Goal: Task Accomplishment & Management: Use online tool/utility

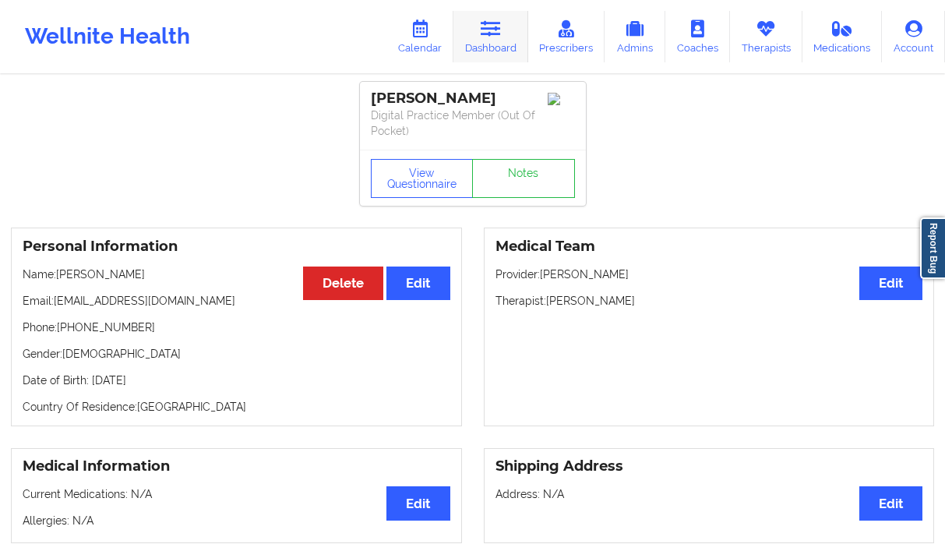
click at [482, 46] on link "Dashboard" at bounding box center [491, 36] width 75 height 51
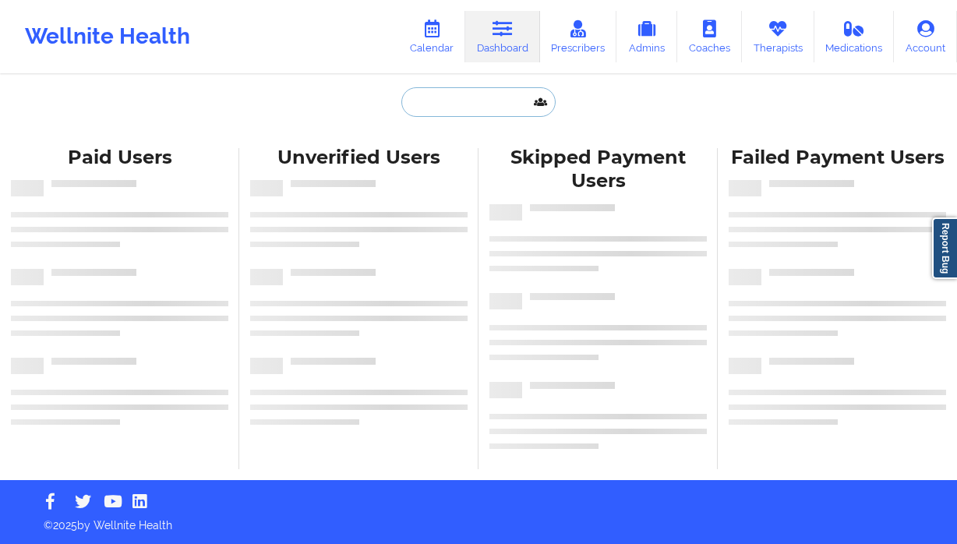
click at [449, 107] on input "text" at bounding box center [478, 102] width 154 height 30
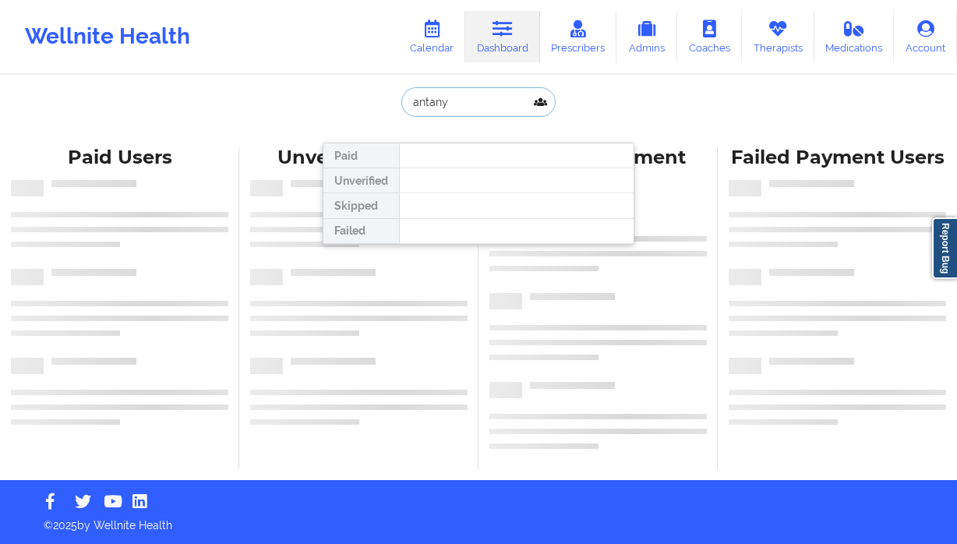
type input "antanya"
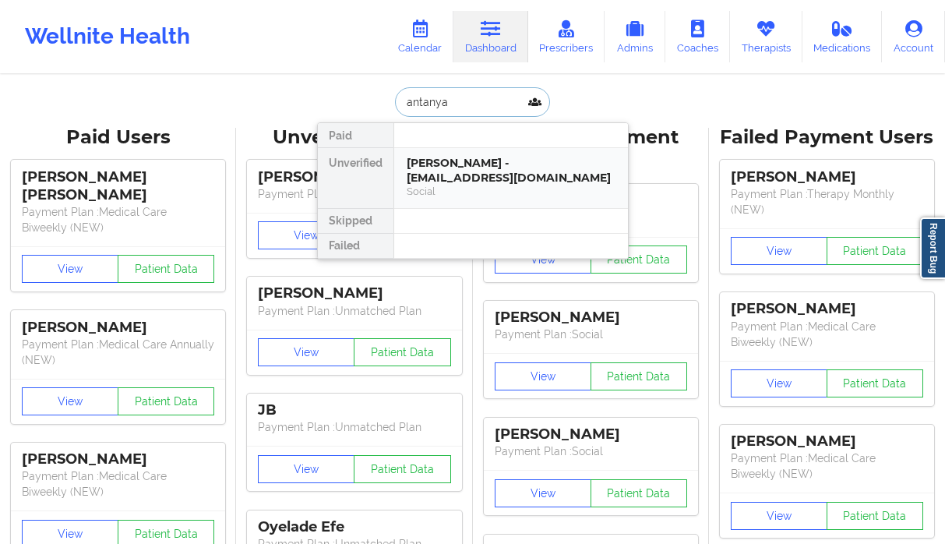
click at [450, 175] on div "Antanya Simpson - campaignhq08@gmail.com" at bounding box center [511, 170] width 209 height 29
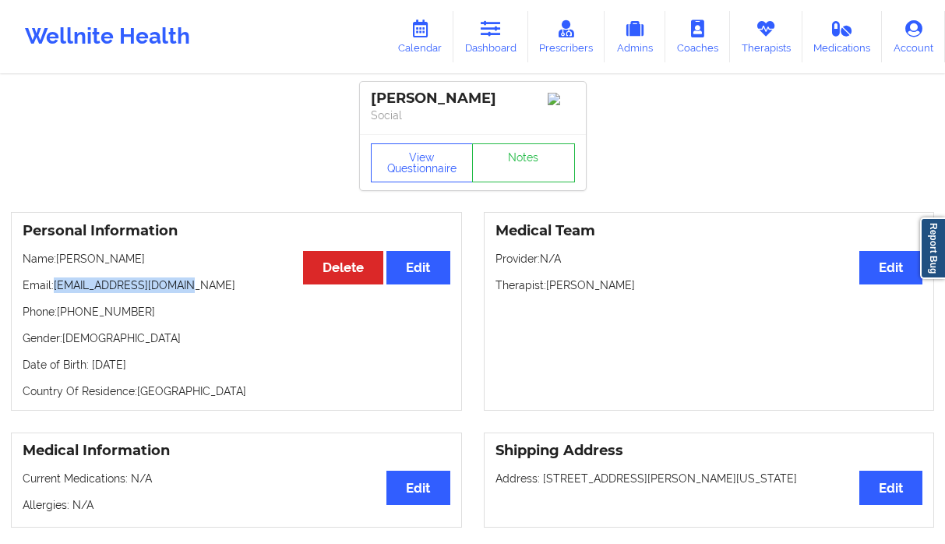
drag, startPoint x: 206, startPoint y: 281, endPoint x: 56, endPoint y: 288, distance: 149.8
click at [56, 288] on p "Email: campaignhq08@gmail.com" at bounding box center [237, 285] width 428 height 16
copy p "campaignhq08@gmail.com"
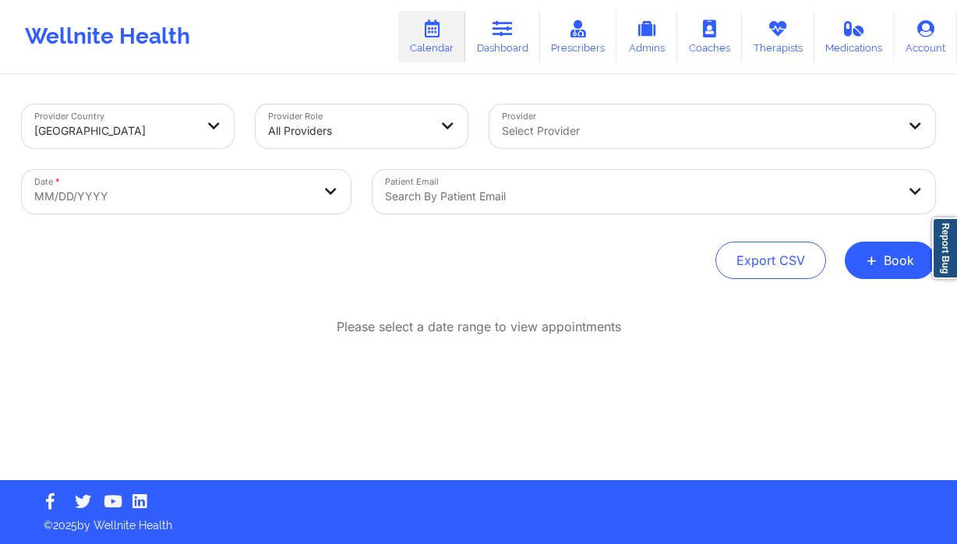
click at [203, 195] on body "Wellnite Health Calendar Dashboard Prescribers Admins Coaches Therapists Medica…" at bounding box center [478, 272] width 957 height 544
select select "2025-8"
select select "2025-9"
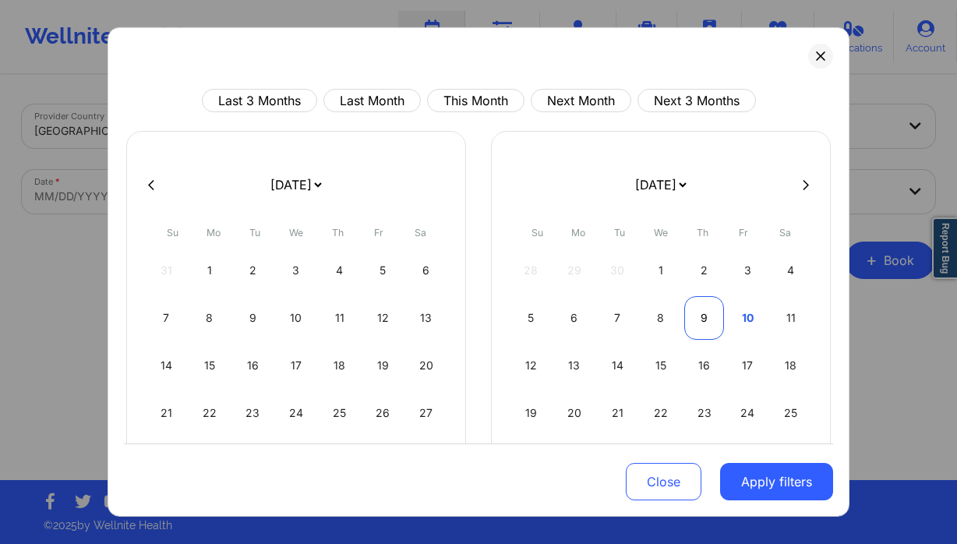
click at [698, 315] on div "9" at bounding box center [704, 318] width 40 height 44
select select "2025-9"
select select "2025-10"
select select "2025-9"
select select "2025-10"
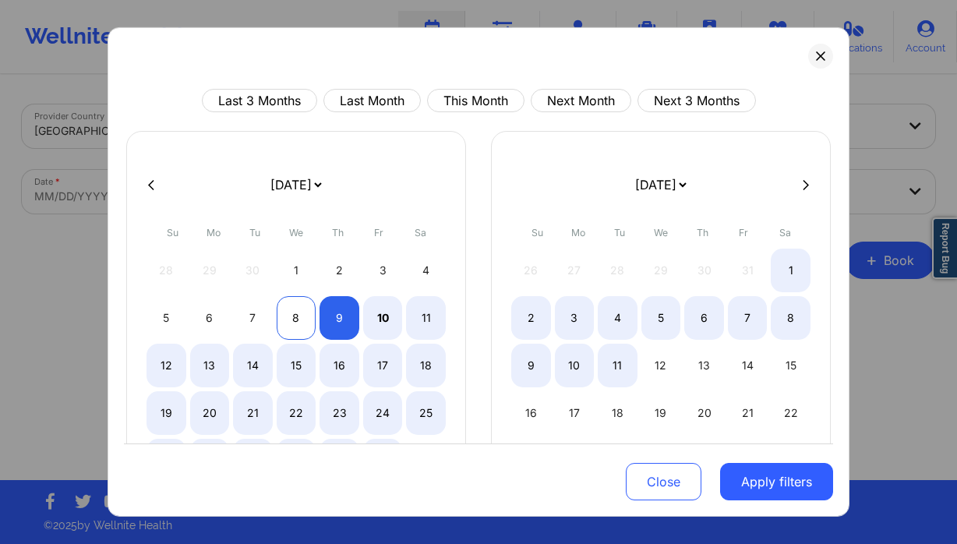
select select "2025-9"
select select "2025-10"
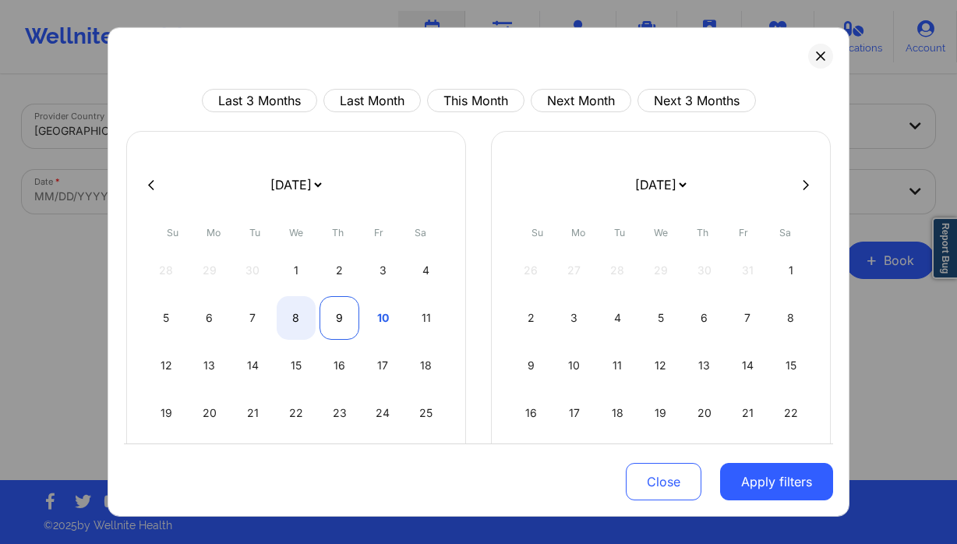
select select "2025-9"
select select "2025-10"
click at [330, 317] on div "9" at bounding box center [340, 318] width 40 height 44
select select "2025-9"
select select "2025-10"
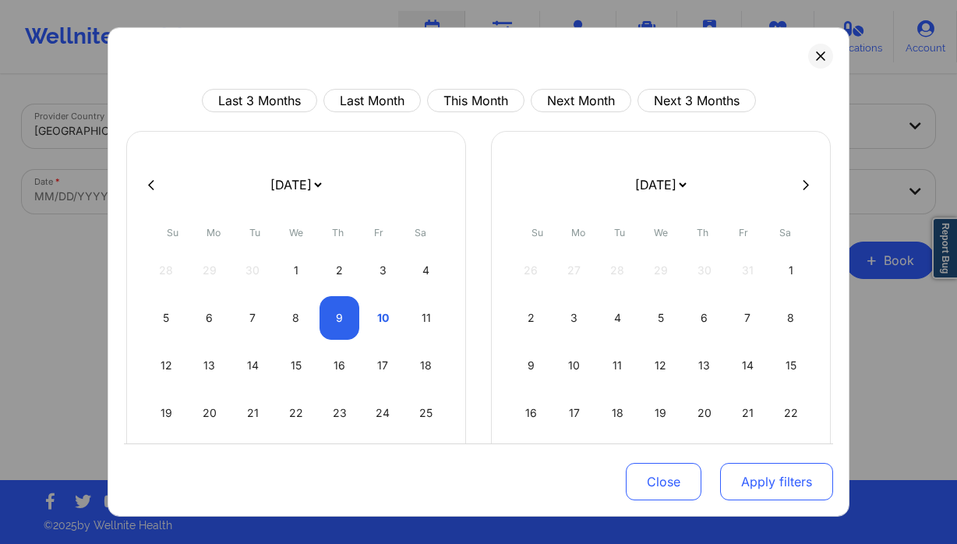
click at [722, 478] on button "Apply filters" at bounding box center [776, 481] width 113 height 37
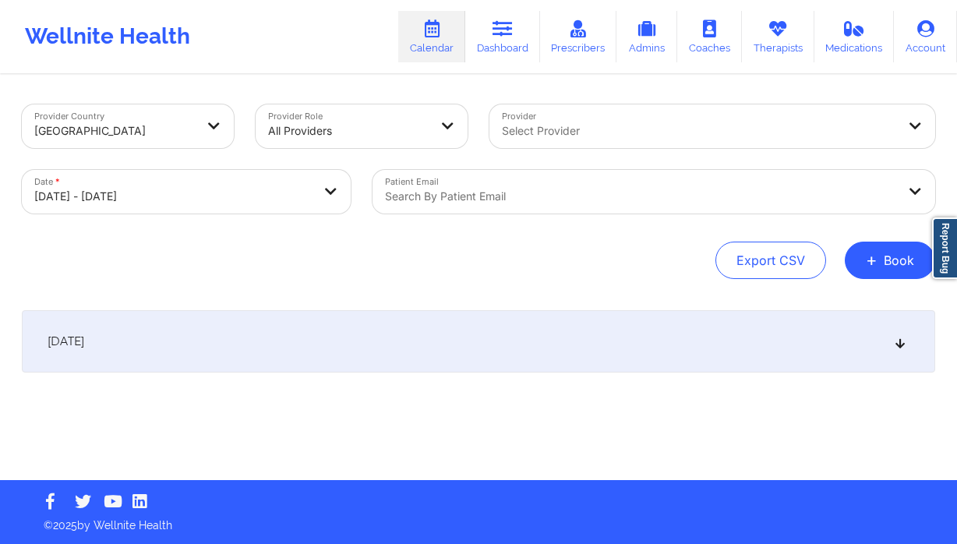
click at [499, 192] on div at bounding box center [640, 196] width 511 height 19
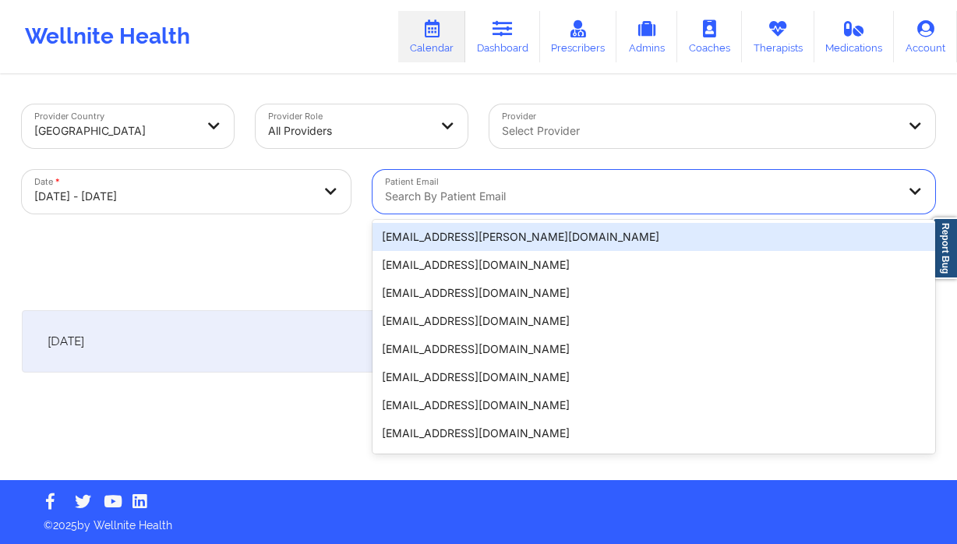
paste input "campaignhq08@gmail.com"
type input "campaignhq08@gmail.com"
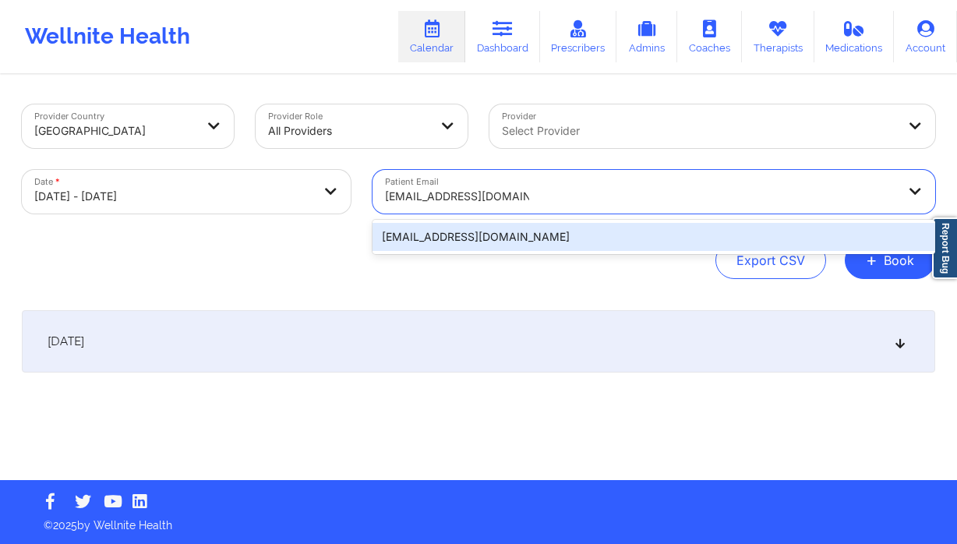
click at [503, 236] on div "campaignhq08@gmail.com" at bounding box center [654, 237] width 563 height 28
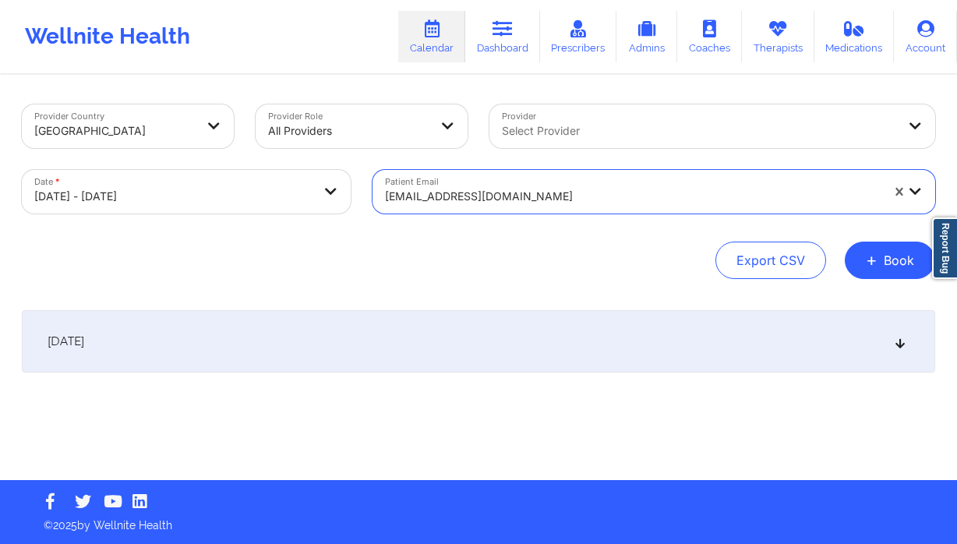
click at [449, 314] on div "October 9, 2025" at bounding box center [478, 341] width 913 height 62
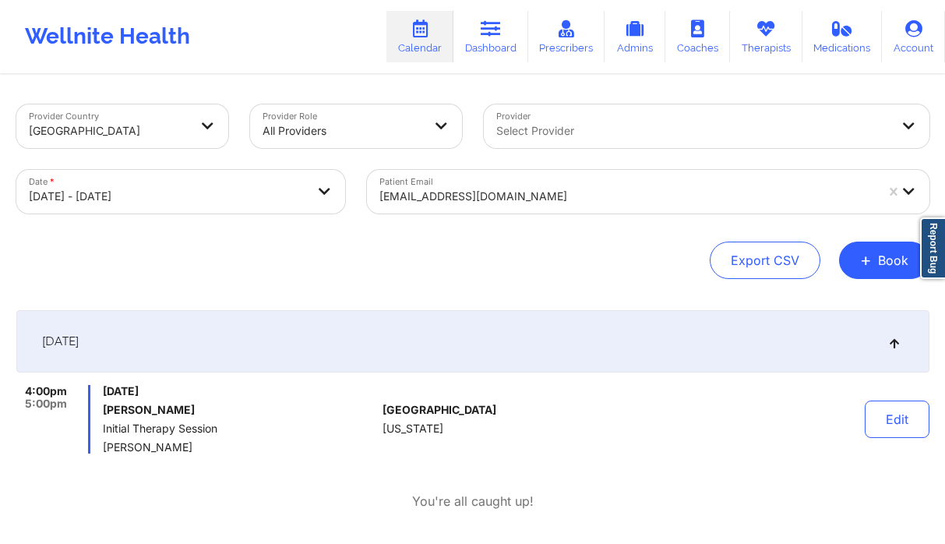
click at [403, 111] on div "All Providers" at bounding box center [337, 126] width 175 height 44
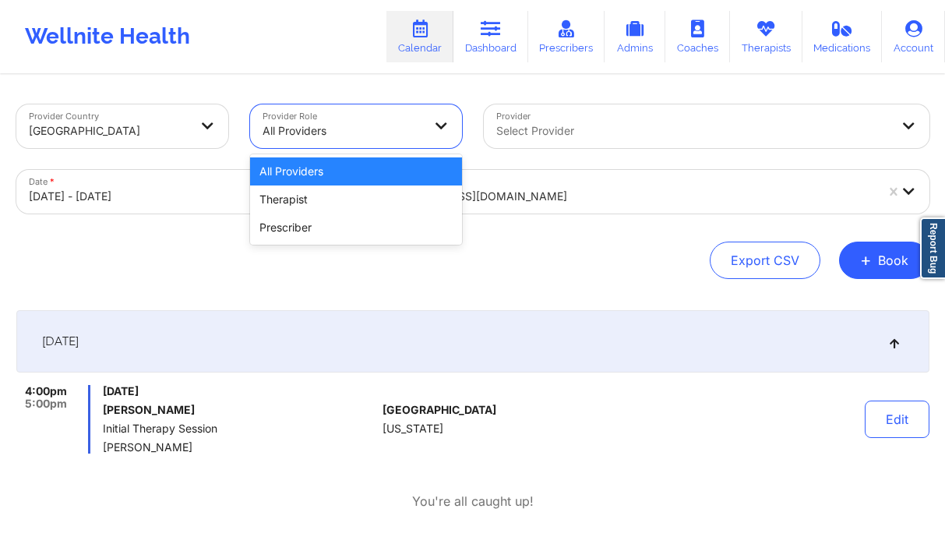
click at [403, 111] on div "All Providers" at bounding box center [337, 126] width 175 height 44
